Goal: Information Seeking & Learning: Understand process/instructions

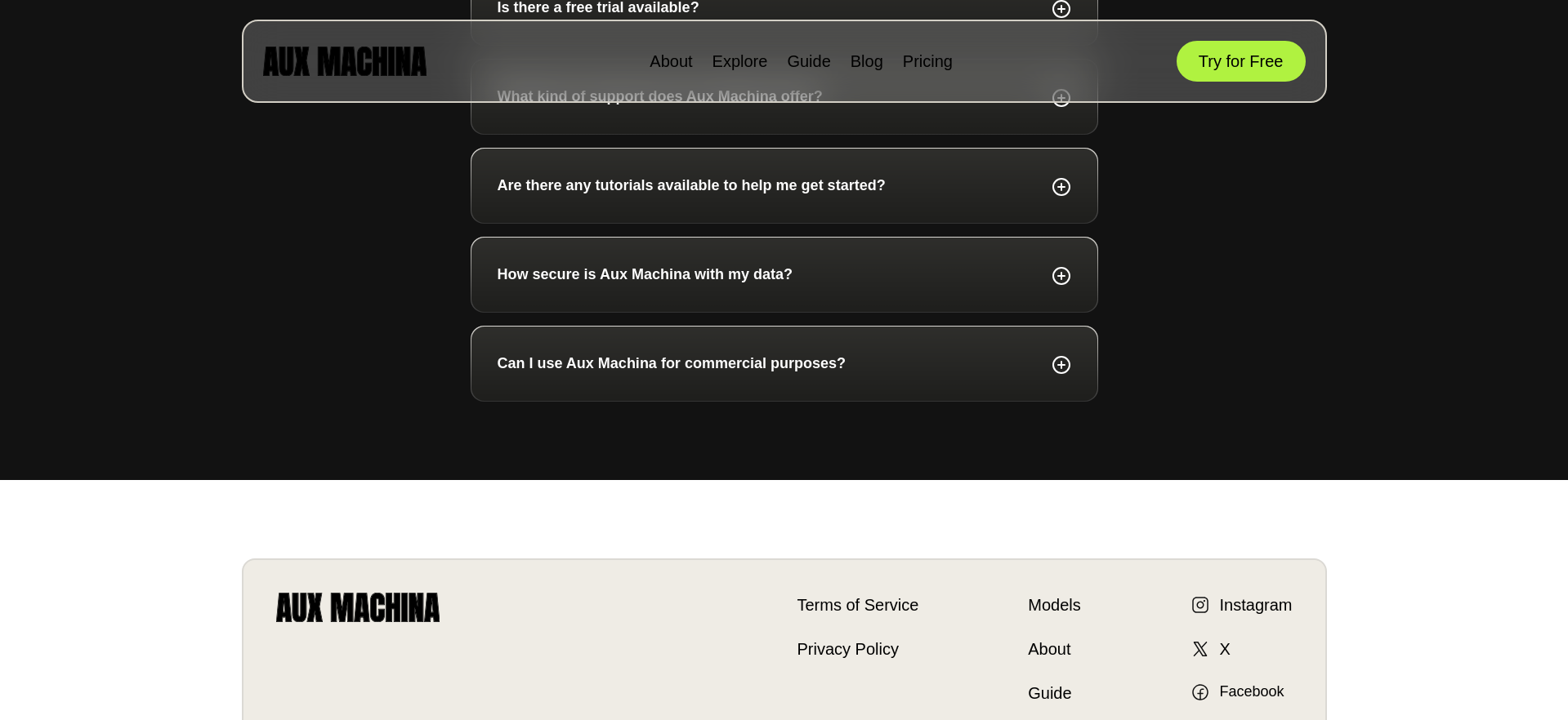
scroll to position [6110, 0]
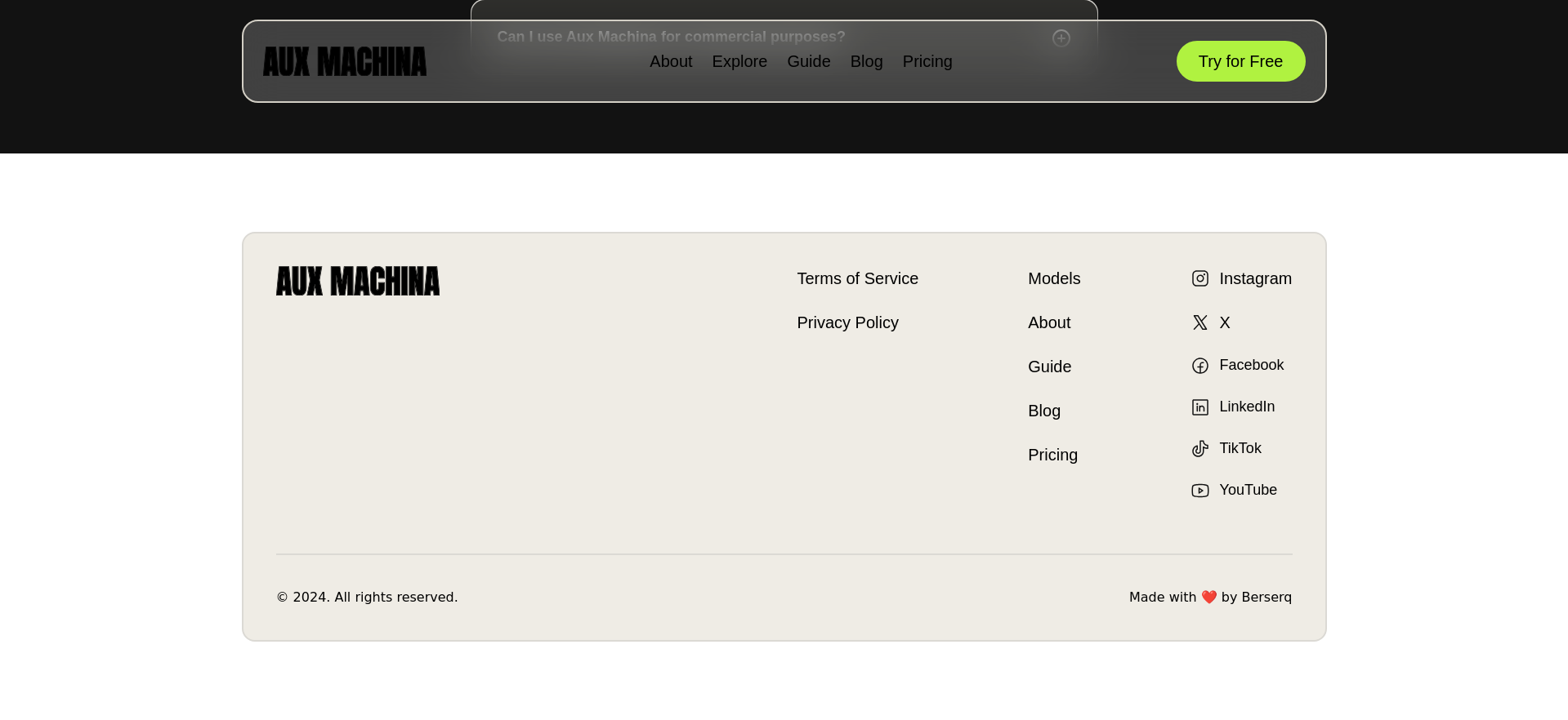
click at [1251, 409] on link "LinkedIn" at bounding box center [1233, 407] width 85 height 22
click at [851, 276] on link "Terms of Service" at bounding box center [858, 278] width 122 height 25
click at [856, 312] on link "Privacy Policy" at bounding box center [858, 323] width 122 height 25
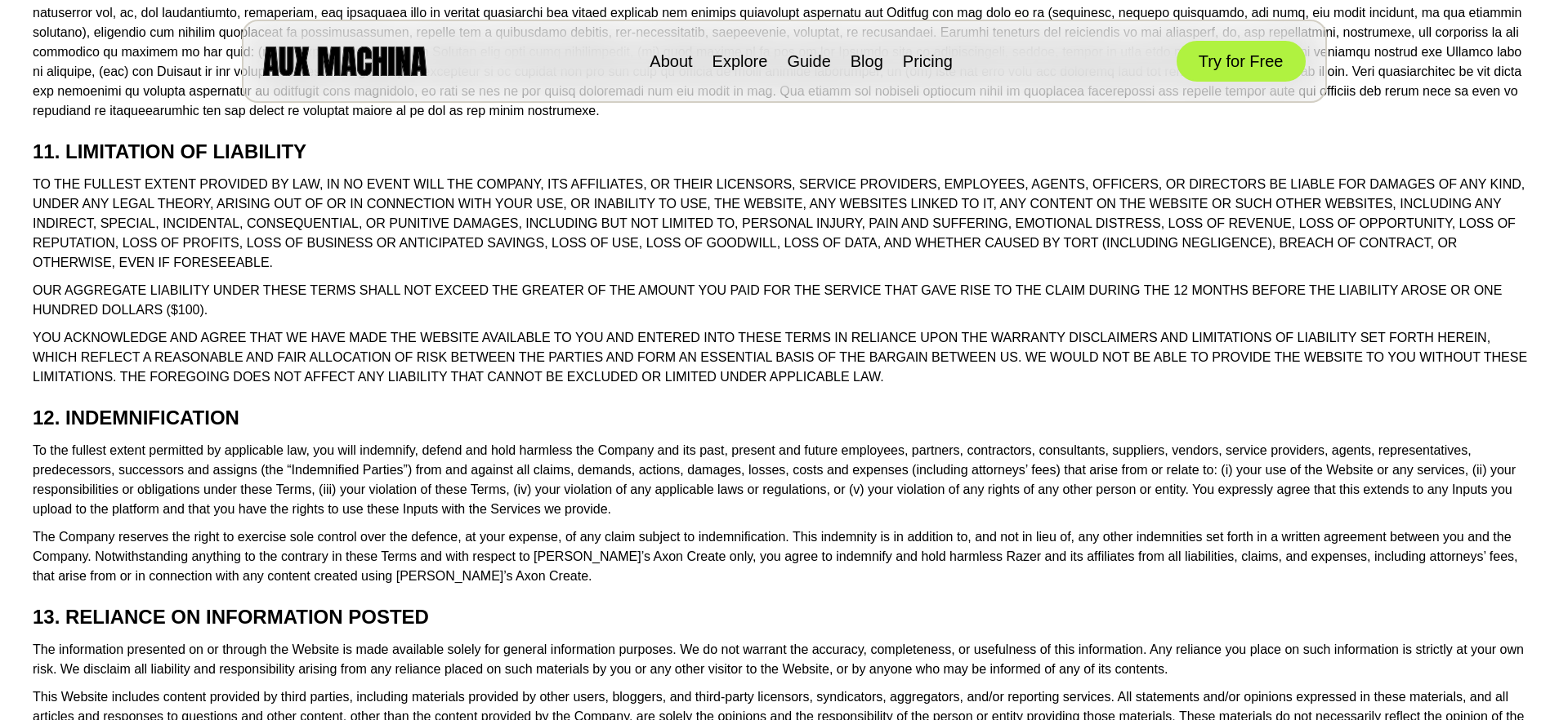
scroll to position [2928, 0]
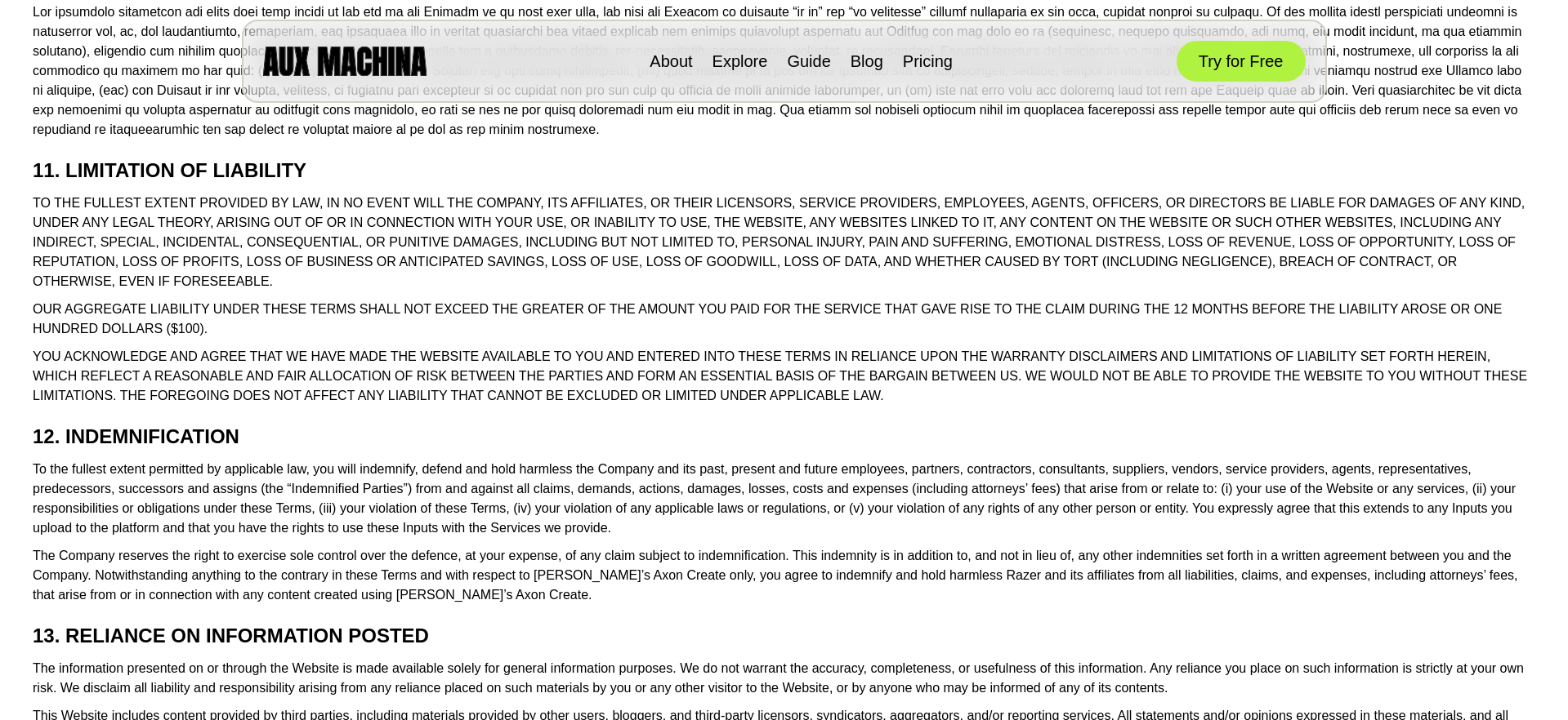
click at [975, 249] on p "TO THE FULLEST EXTENT PROVIDED BY LAW, IN NO EVENT WILL THE COMPANY, ITS AFFILI…" at bounding box center [784, 243] width 1503 height 98
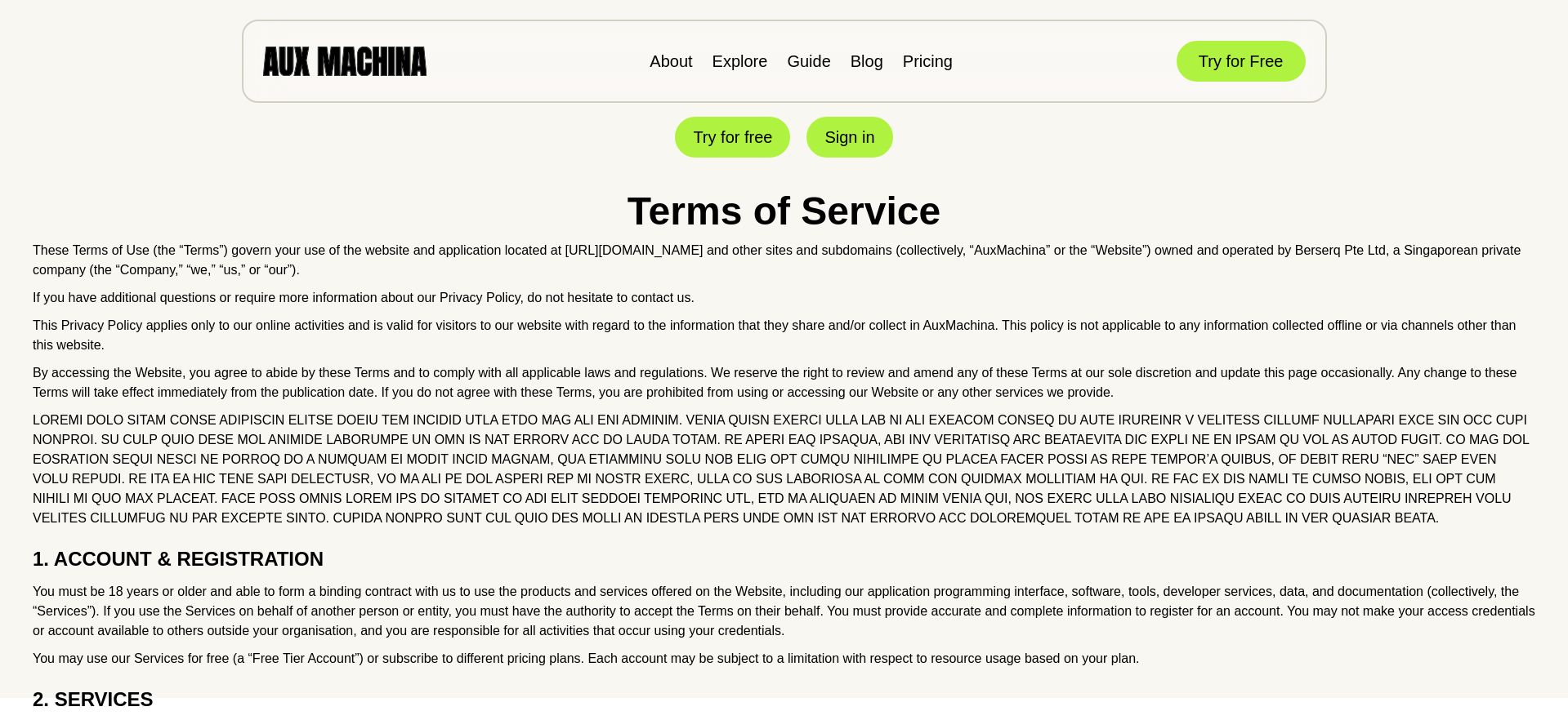
scroll to position [0, 0]
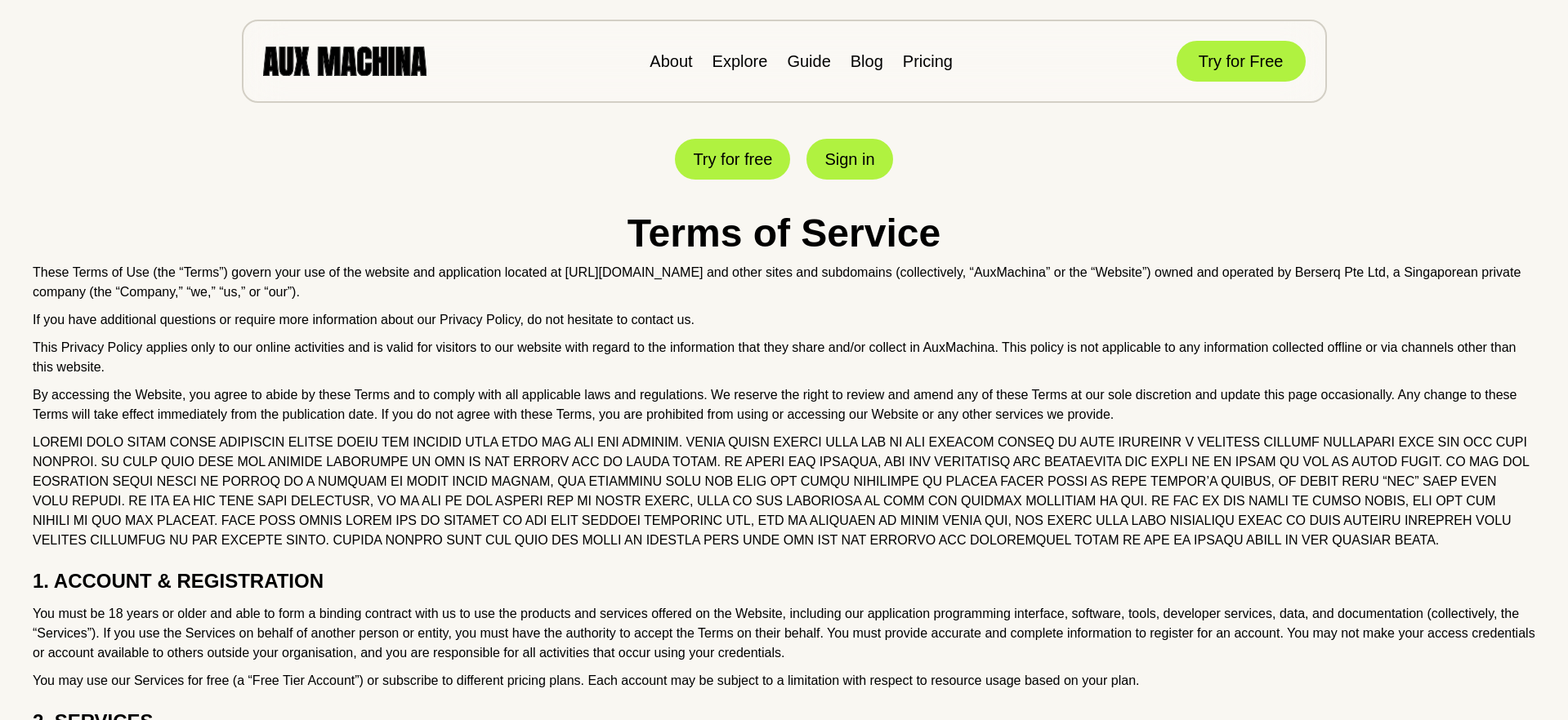
click at [874, 325] on p "If you have additional questions or require more information about our Privacy …" at bounding box center [784, 320] width 1503 height 20
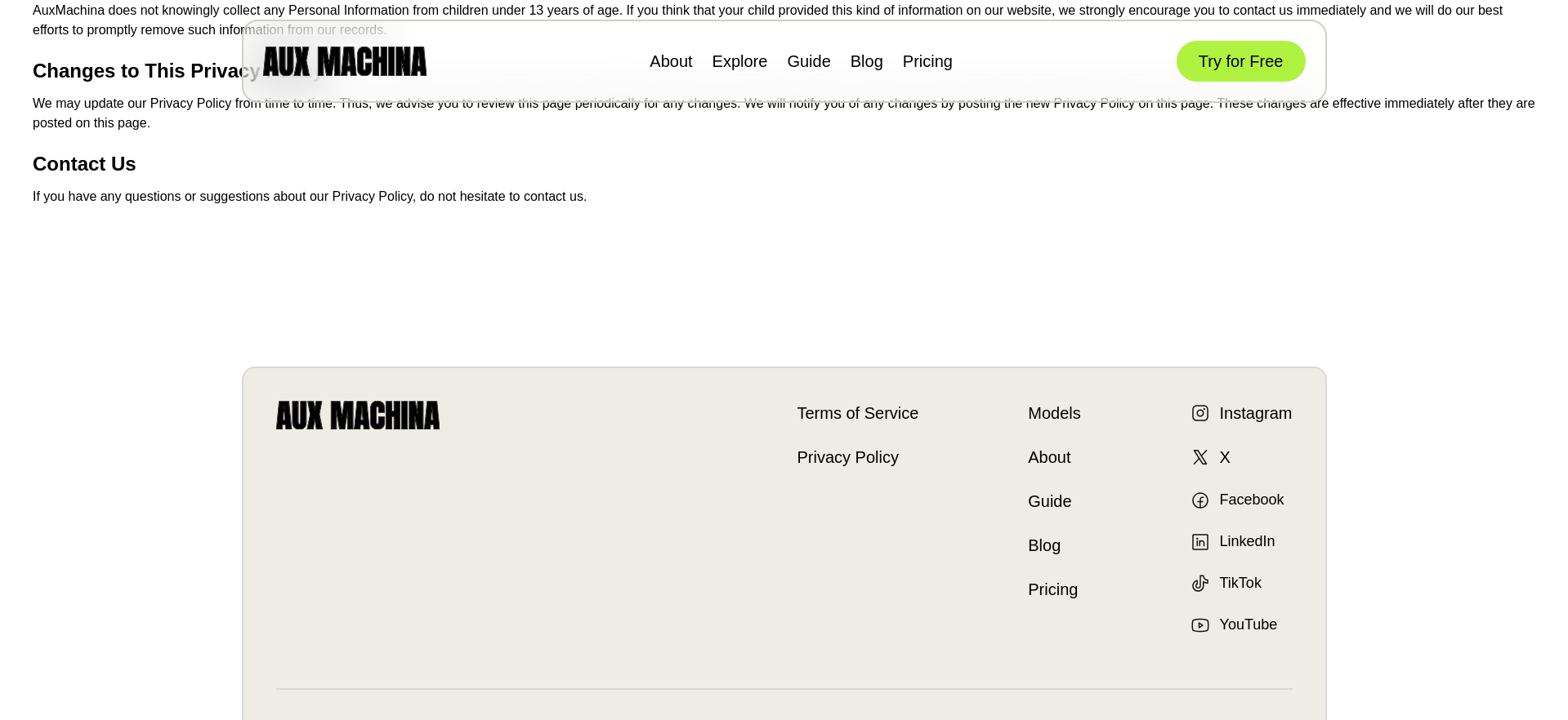
scroll to position [1549, 0]
